Goal: Task Accomplishment & Management: Manage account settings

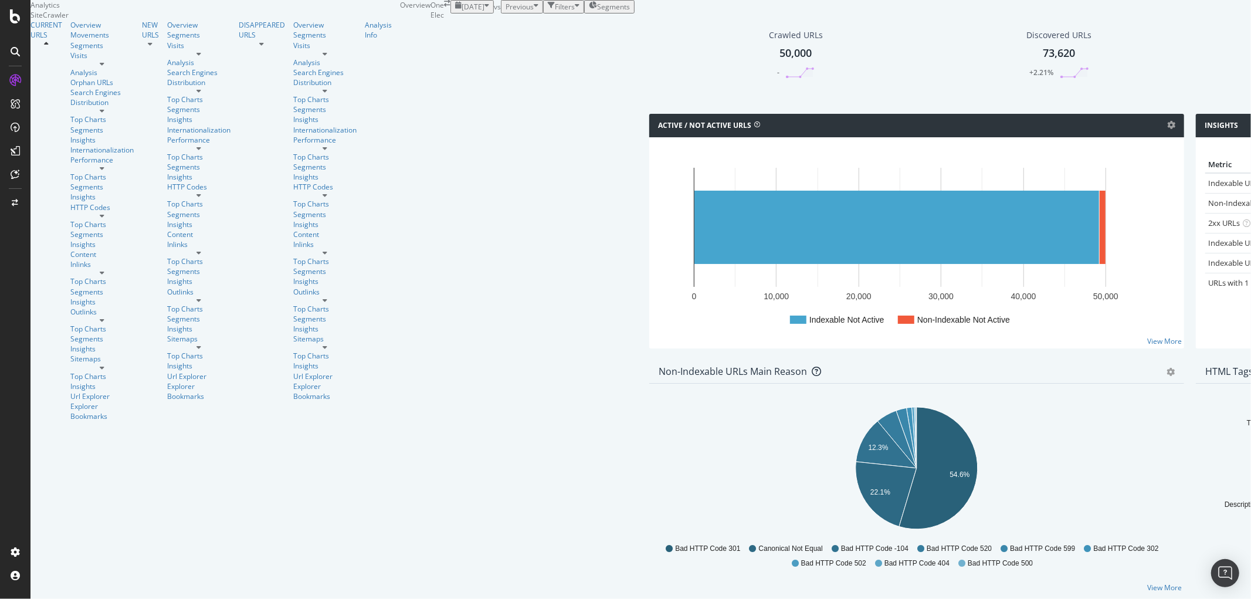
click at [91, 419] on div "CURRENT URLS Overview Movements Segments Visits Analysis Orphan URLs Search Eng…" at bounding box center [215, 220] width 370 height 401
click at [56, 501] on div "Project settings" at bounding box center [60, 498] width 49 height 9
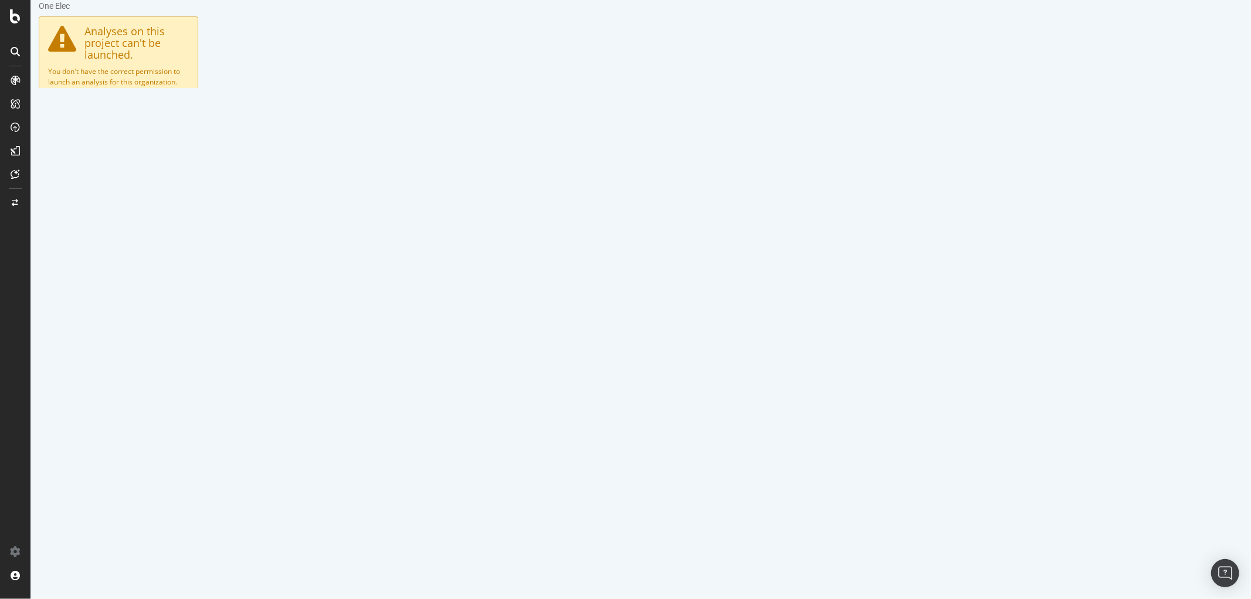
click at [15, 49] on icon at bounding box center [15, 51] width 9 height 9
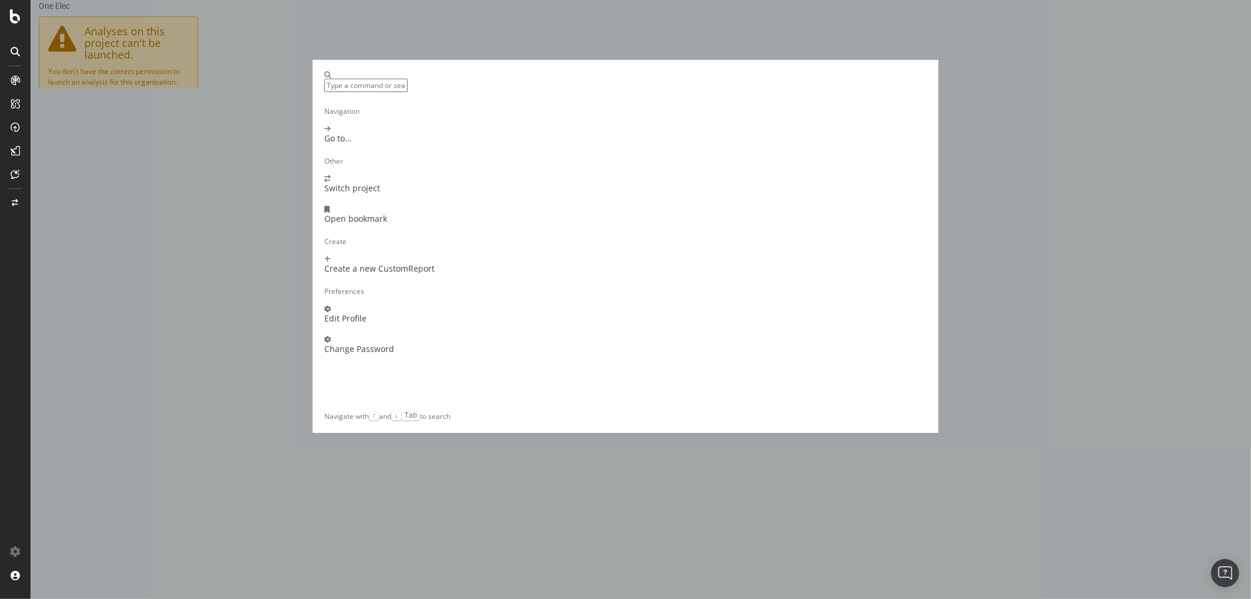
scroll to position [39, 0]
click at [929, 154] on div "Navigation Go to... Other Switch project Open bookmark Create Create a new Cust…" at bounding box center [625, 299] width 1251 height 599
